Goal: Transaction & Acquisition: Download file/media

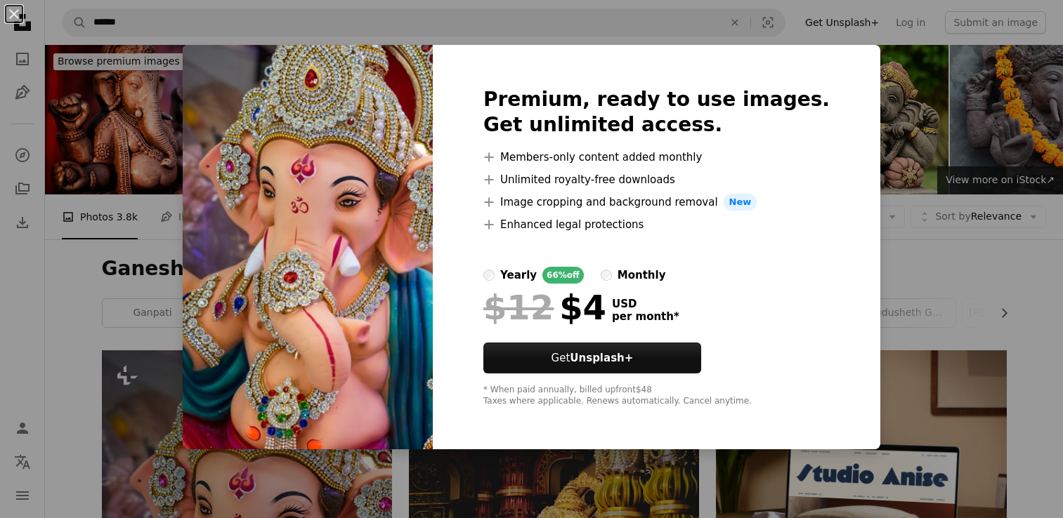
scroll to position [419, 0]
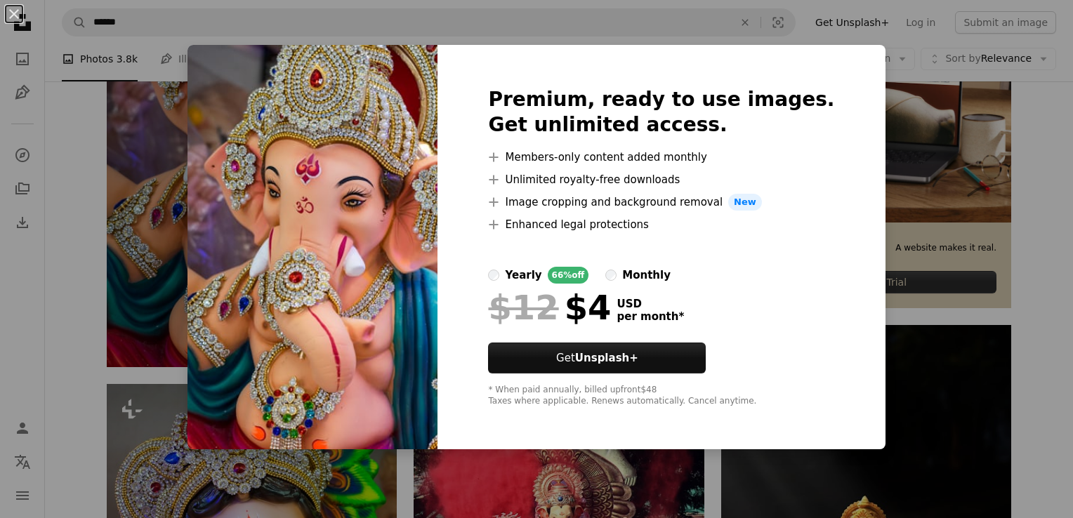
click at [992, 124] on div "An X shape Premium, ready to use images. Get unlimited access. A plus sign Memb…" at bounding box center [536, 259] width 1073 height 518
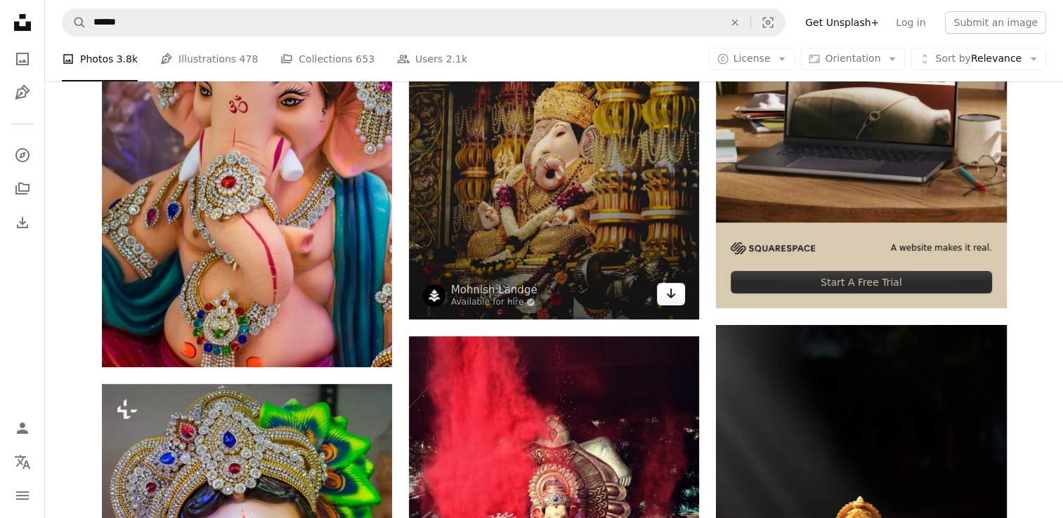
click at [674, 296] on icon "Arrow pointing down" at bounding box center [670, 293] width 11 height 17
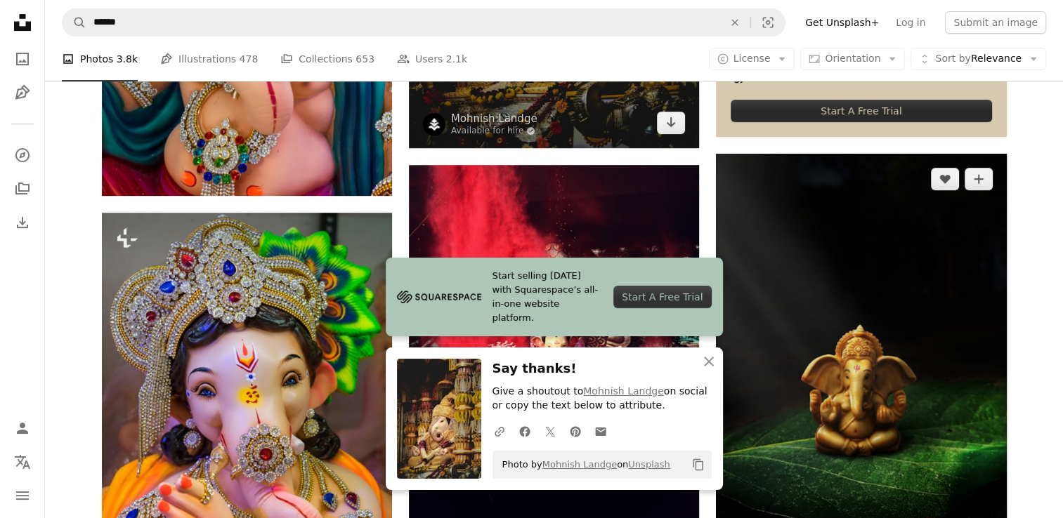
scroll to position [592, 0]
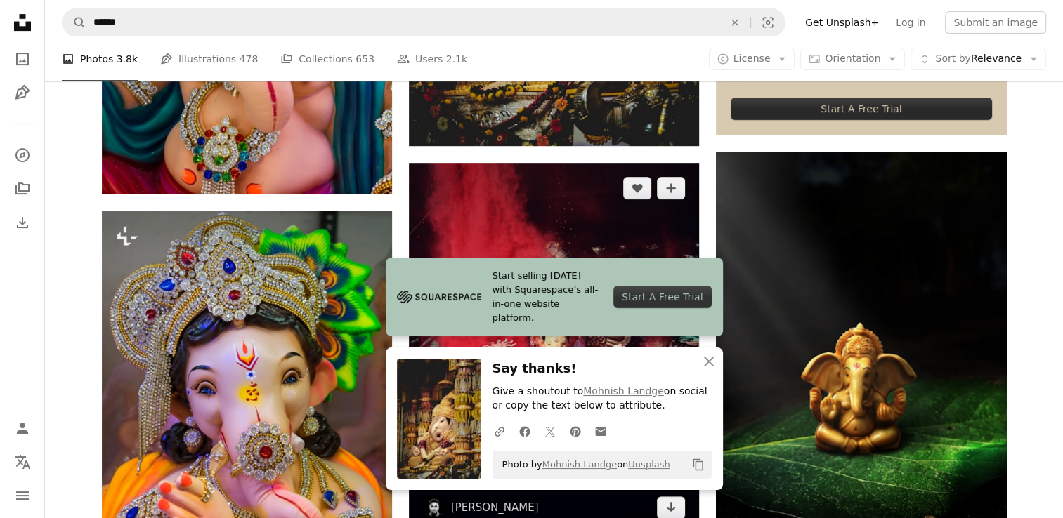
click at [576, 235] on img at bounding box center [554, 348] width 290 height 370
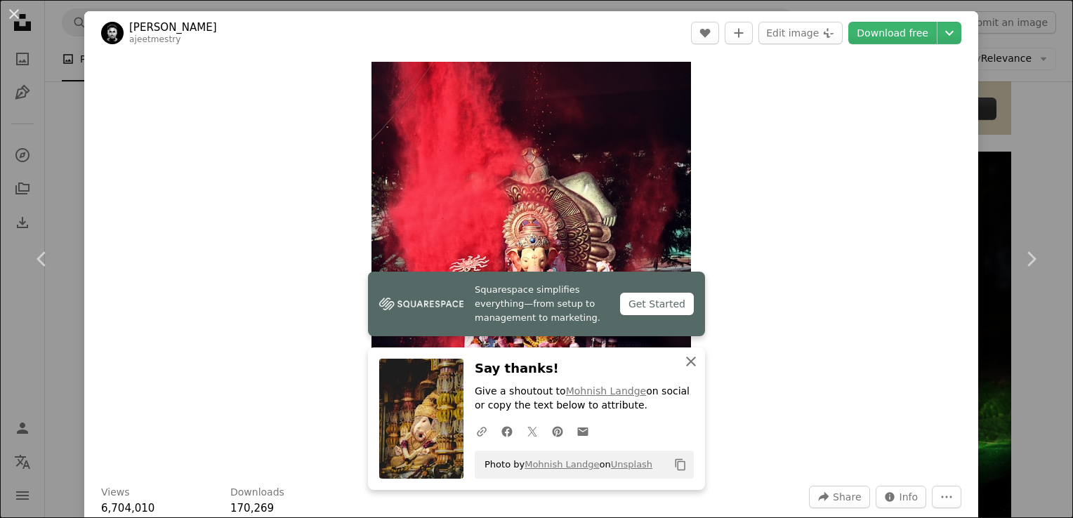
click at [688, 358] on icon "An X shape" at bounding box center [691, 361] width 17 height 17
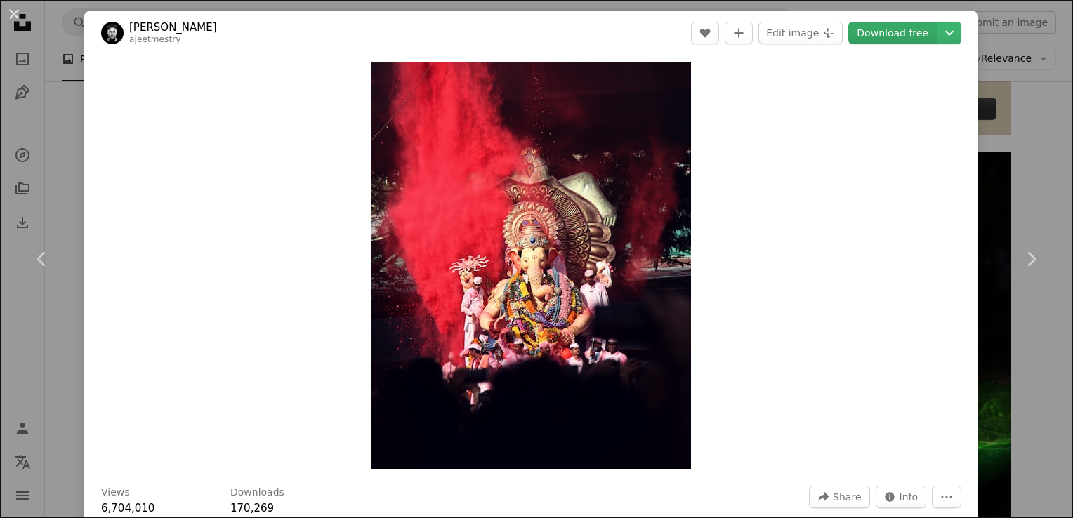
click at [903, 38] on link "Download free" at bounding box center [892, 33] width 88 height 22
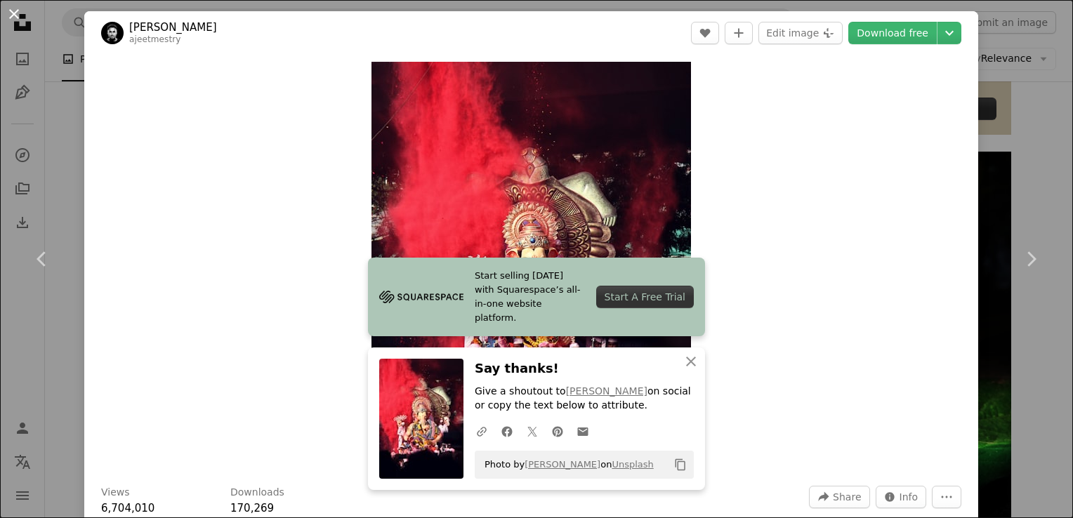
click at [12, 11] on button "An X shape" at bounding box center [14, 14] width 17 height 17
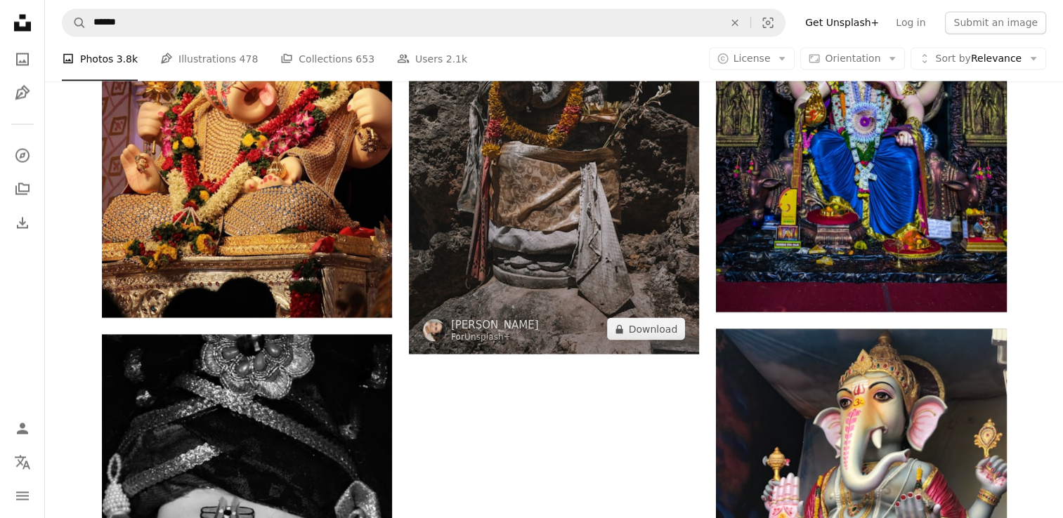
scroll to position [2618, 0]
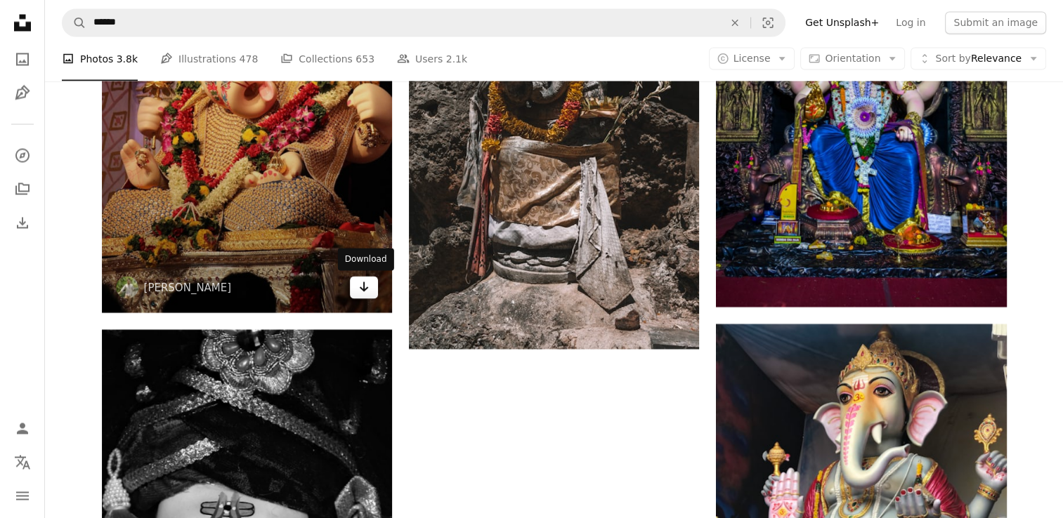
click at [362, 288] on icon "Download" at bounding box center [364, 287] width 9 height 10
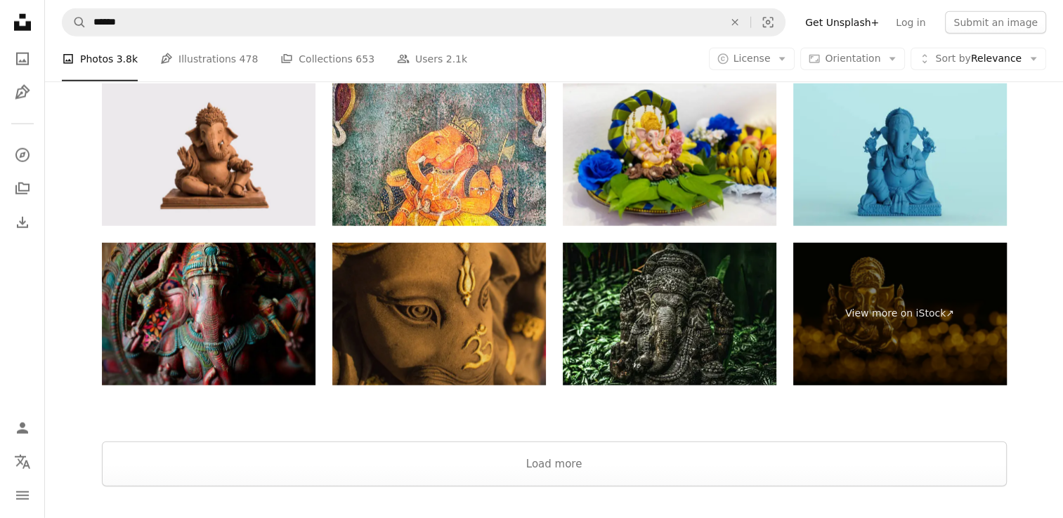
scroll to position [3529, 0]
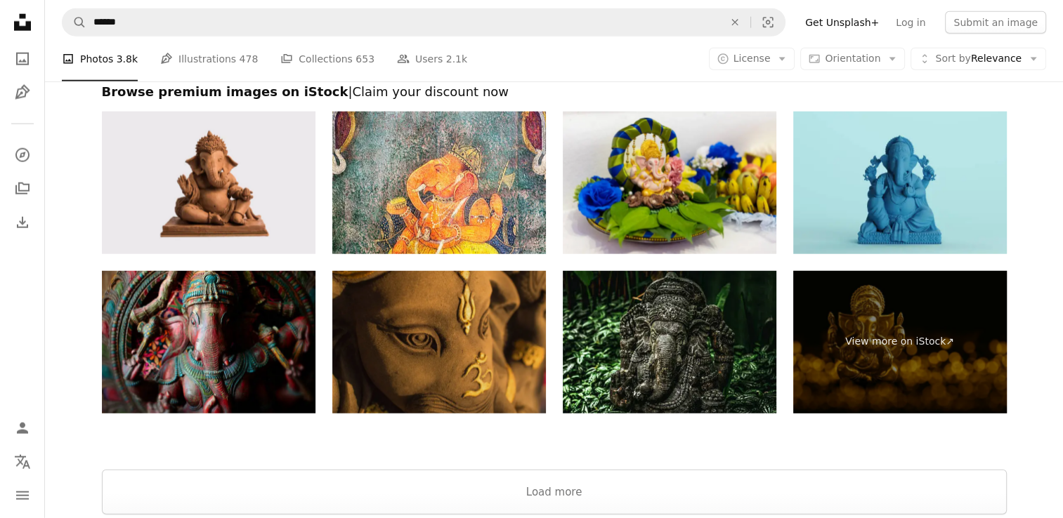
click at [506, 384] on img at bounding box center [439, 342] width 214 height 143
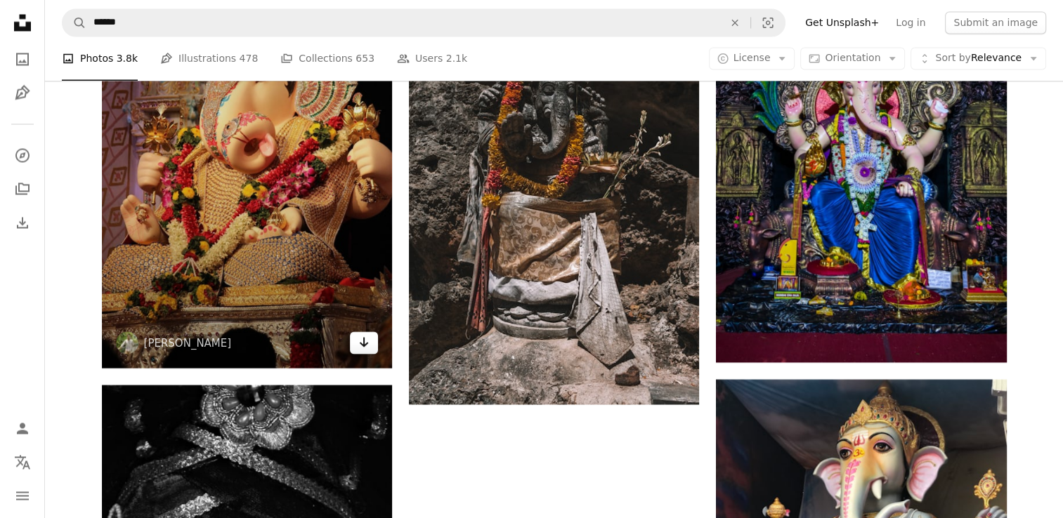
scroll to position [2564, 0]
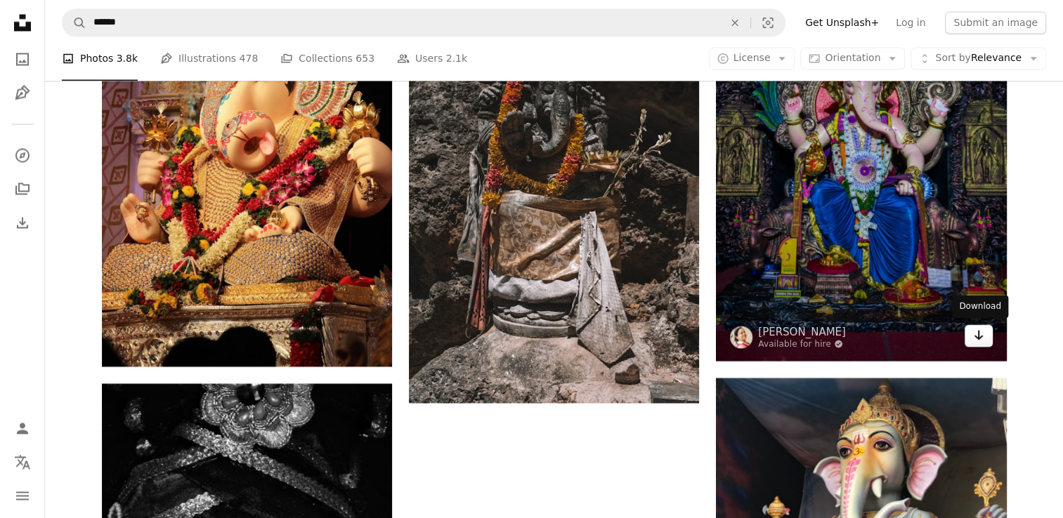
click at [980, 339] on icon "Arrow pointing down" at bounding box center [978, 335] width 11 height 17
